Goal: Task Accomplishment & Management: Manage account settings

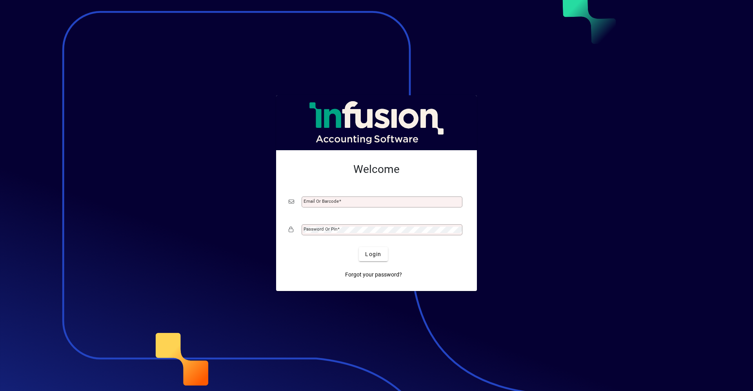
click at [529, 341] on div at bounding box center [376, 195] width 753 height 391
